Goal: Task Accomplishment & Management: Manage account settings

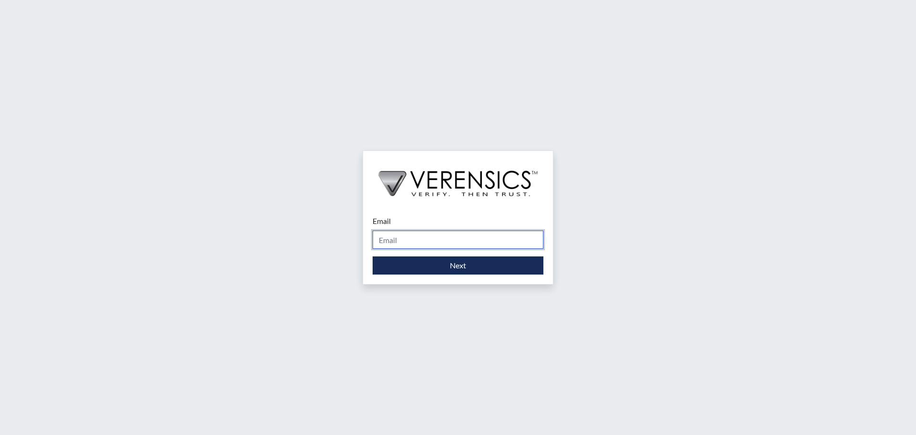
click at [405, 240] on input "Email" at bounding box center [458, 239] width 171 height 18
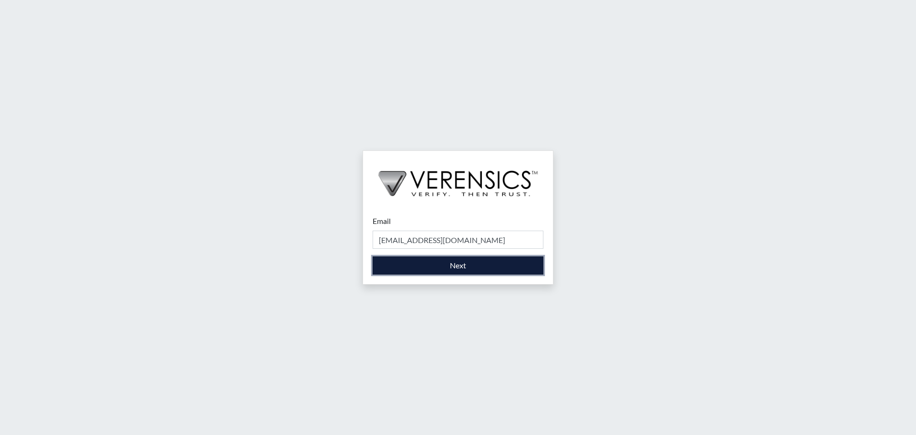
click at [422, 265] on button "Next" at bounding box center [458, 265] width 171 height 18
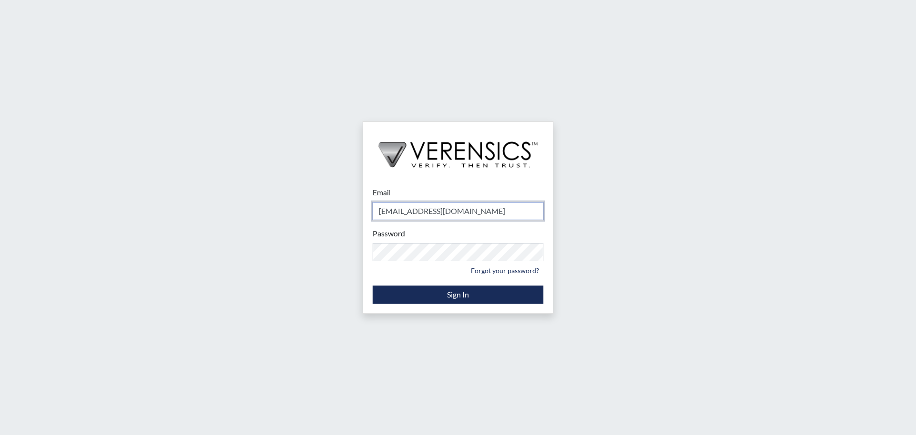
click at [407, 214] on input "tmiller@usisecurity.com" at bounding box center [458, 211] width 171 height 18
type input "sduarte@usisecurity.com"
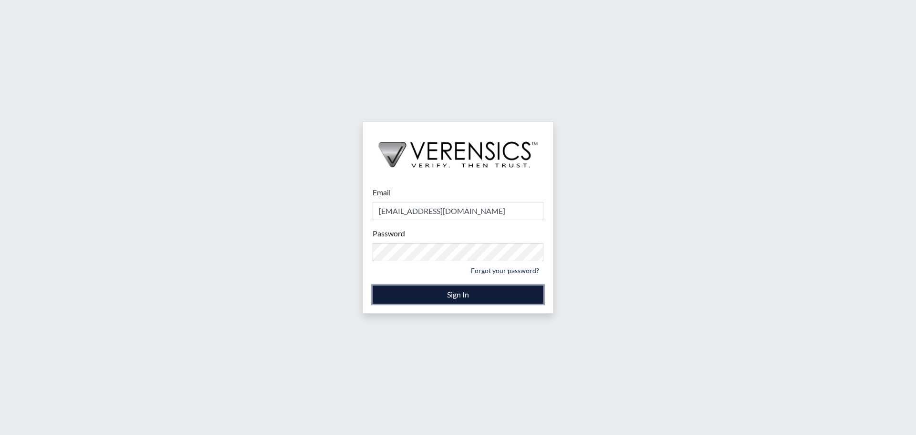
click at [418, 292] on button "Sign In" at bounding box center [458, 294] width 171 height 18
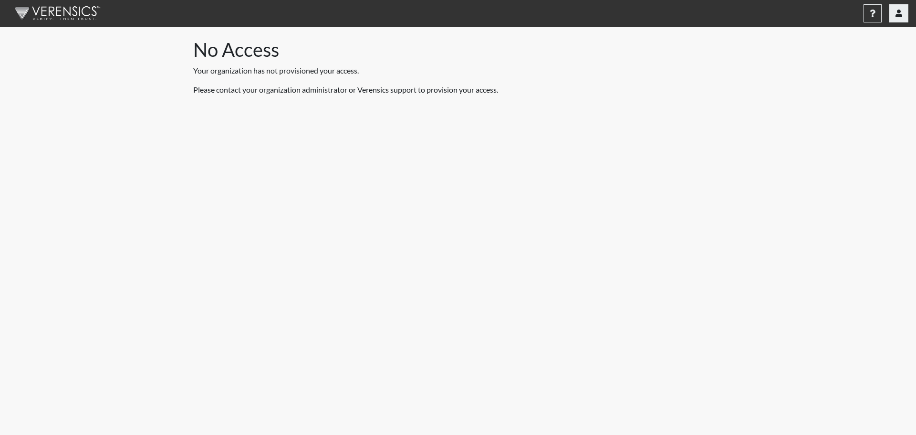
click at [908, 17] on button "button" at bounding box center [898, 13] width 19 height 18
click at [47, 10] on img at bounding box center [56, 13] width 110 height 29
click at [78, 11] on img at bounding box center [56, 13] width 110 height 29
click at [93, 15] on img at bounding box center [56, 13] width 110 height 29
click at [907, 7] on button "button" at bounding box center [898, 13] width 19 height 18
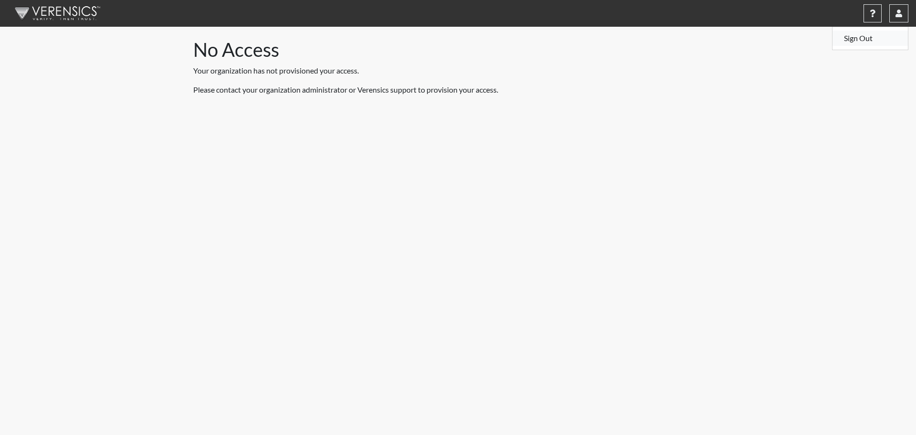
click at [884, 43] on link "Sign Out" at bounding box center [869, 38] width 75 height 15
